Goal: Information Seeking & Learning: Learn about a topic

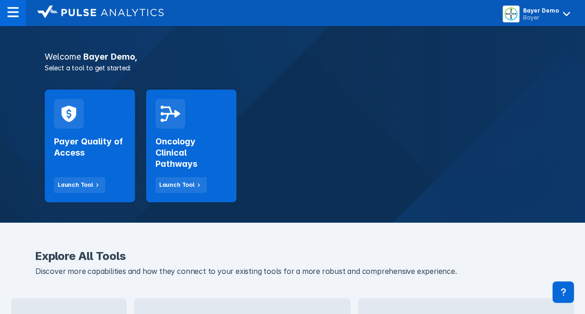
scroll to position [142, 0]
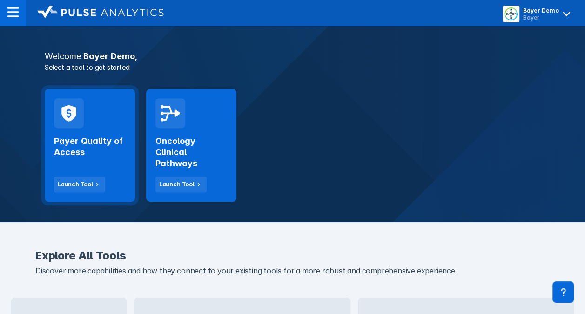
click at [92, 143] on h2 "Payer Quality of Access" at bounding box center [90, 146] width 72 height 22
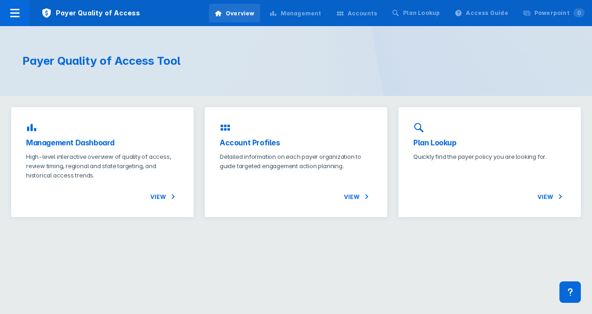
click at [301, 13] on div "Management" at bounding box center [301, 13] width 41 height 8
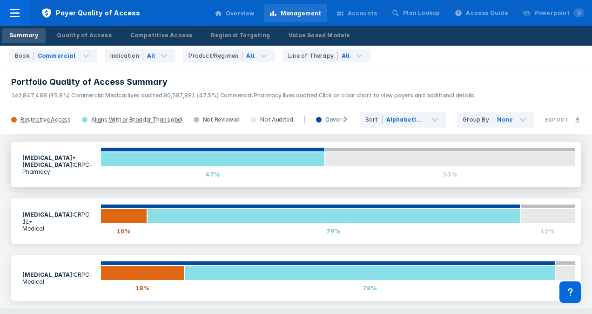
scroll to position [178, 0]
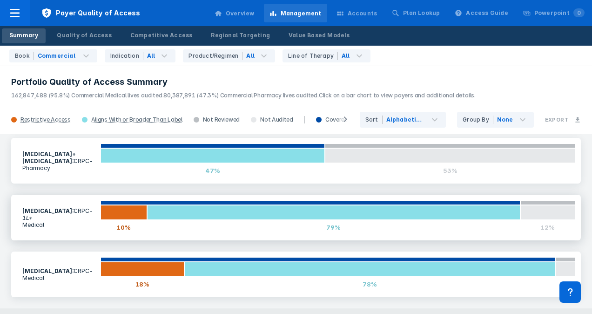
click at [70, 215] on icon "- 1L+" at bounding box center [57, 214] width 71 height 14
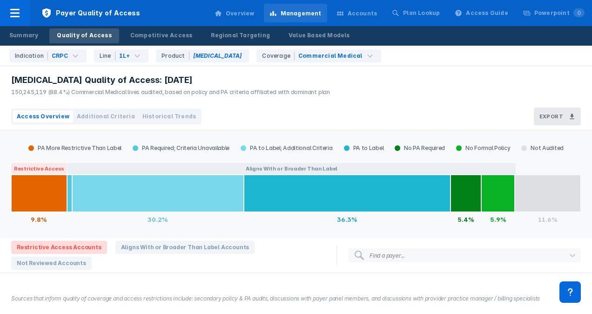
click at [233, 108] on div "Access Overview Additional Criteria Historical Trends Export" at bounding box center [296, 116] width 592 height 27
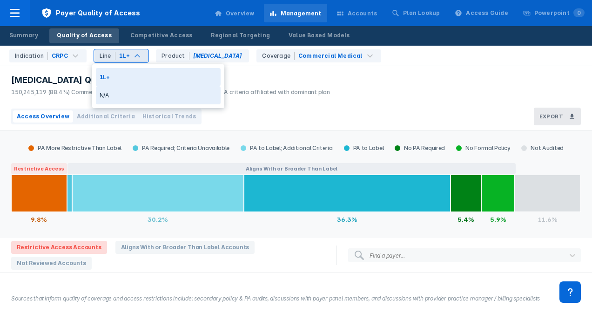
click at [116, 93] on div "N/A" at bounding box center [158, 95] width 125 height 18
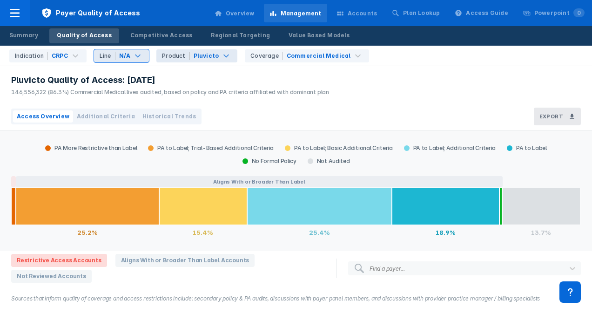
click at [198, 56] on div "Pluvicto" at bounding box center [207, 56] width 26 height 8
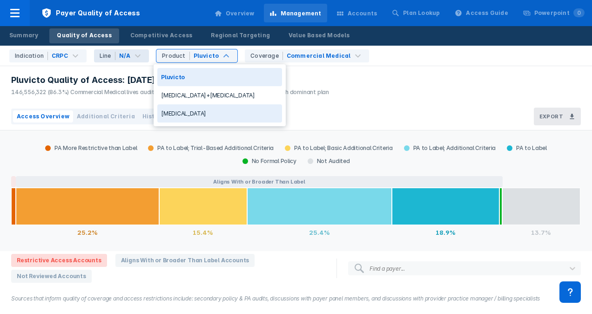
click at [182, 108] on div "[MEDICAL_DATA]" at bounding box center [219, 113] width 125 height 18
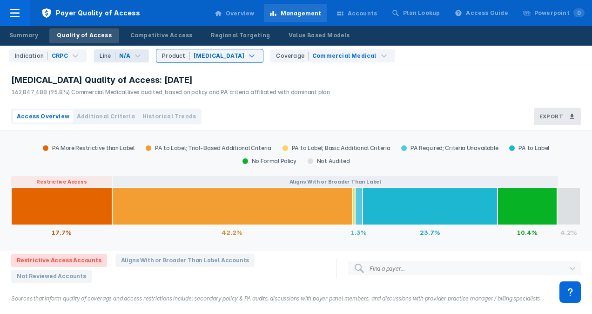
click at [204, 77] on div "[MEDICAL_DATA] Quality of Access: [DATE]" at bounding box center [170, 79] width 319 height 11
